Goal: Find specific page/section: Find specific page/section

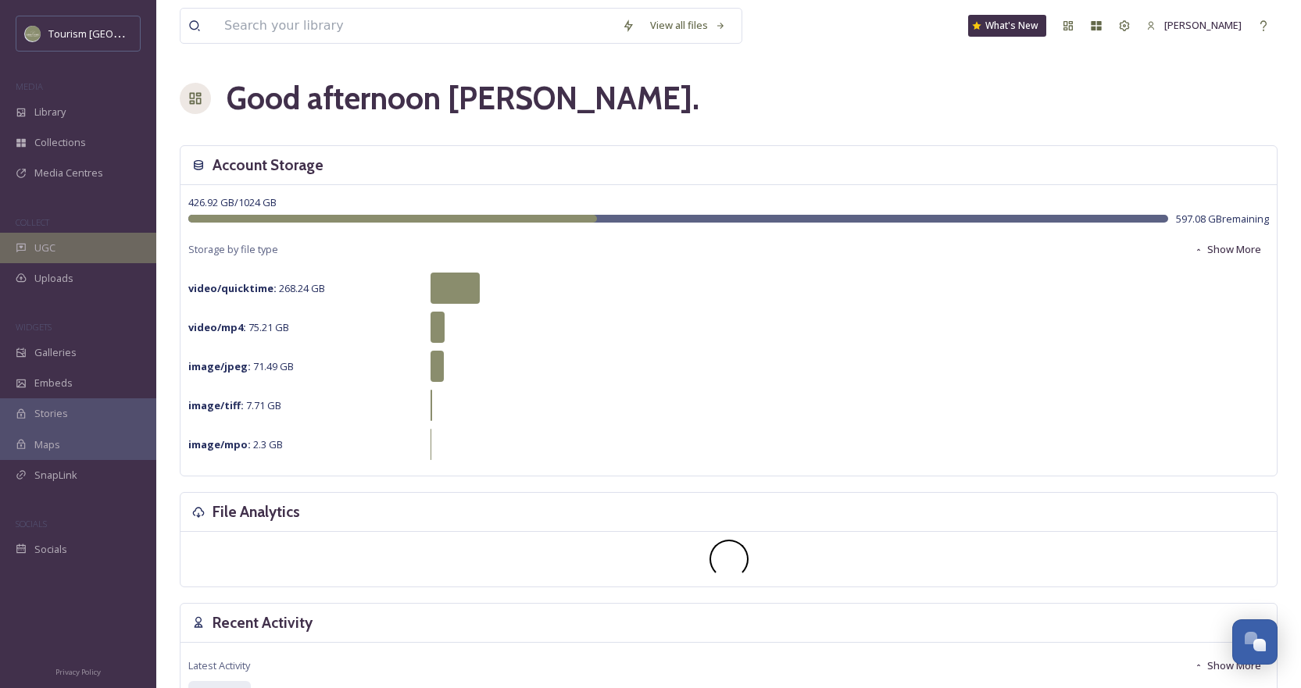
click at [51, 256] on div "UGC" at bounding box center [78, 248] width 156 height 30
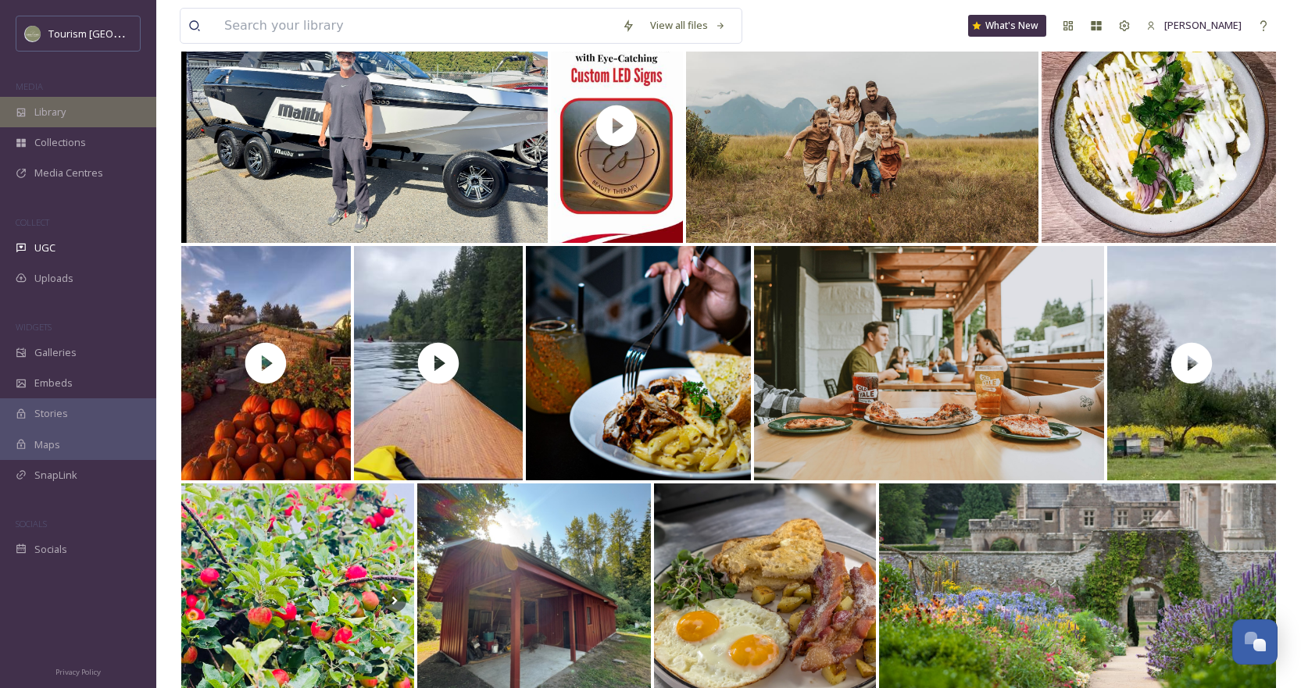
scroll to position [470, 0]
click at [60, 109] on span "Library" at bounding box center [49, 112] width 31 height 15
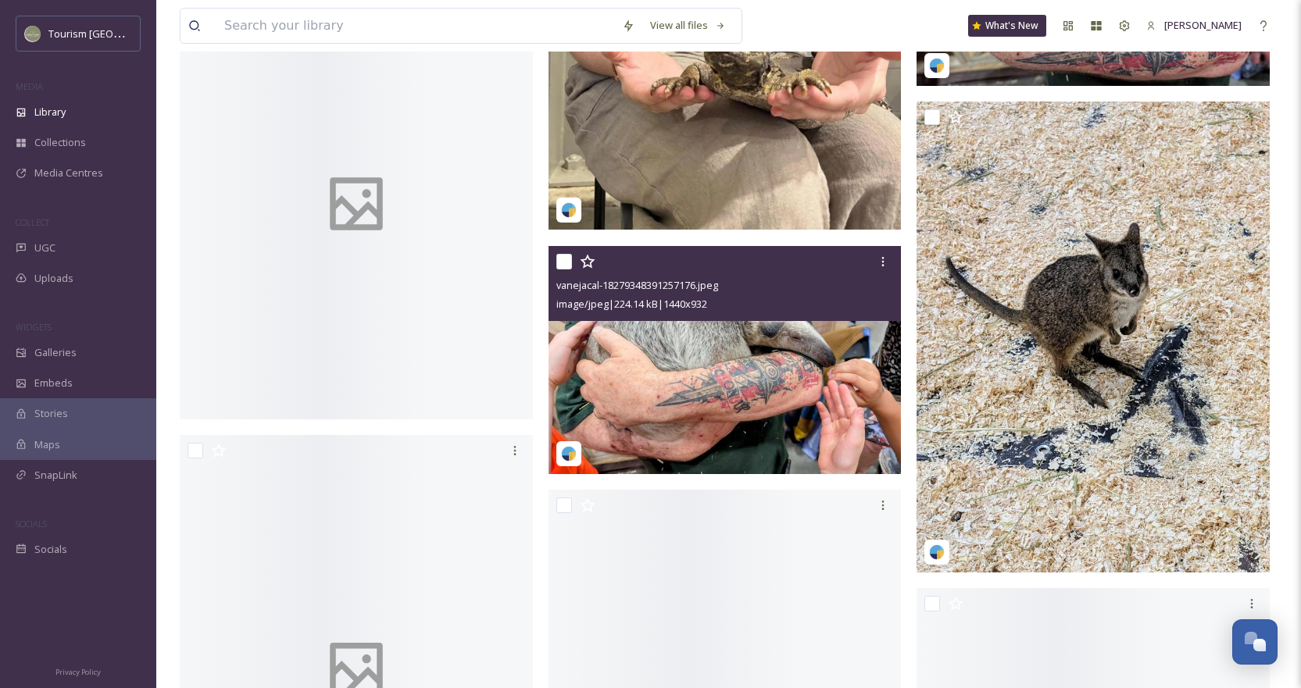
scroll to position [18351, 0]
